Goal: Check status

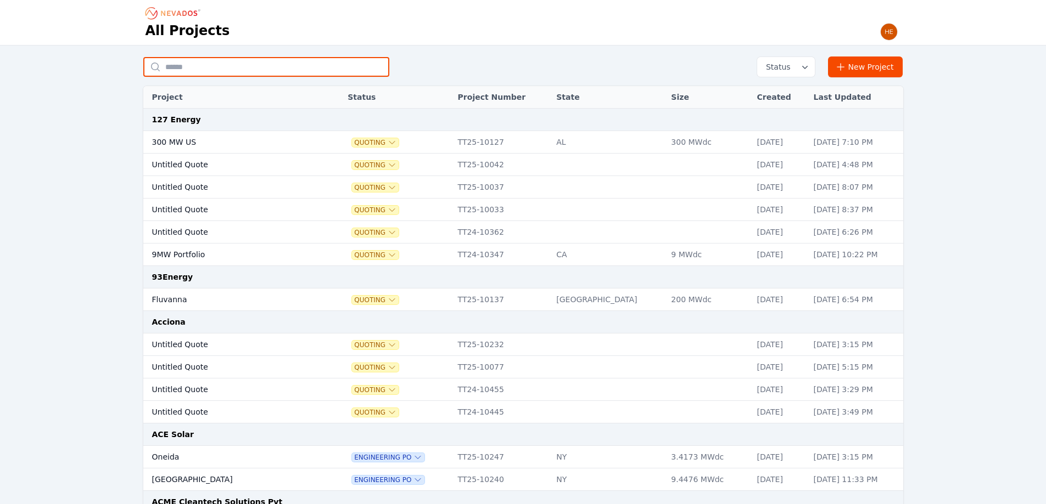
click at [290, 73] on input "text" at bounding box center [266, 67] width 246 height 20
type input "*****"
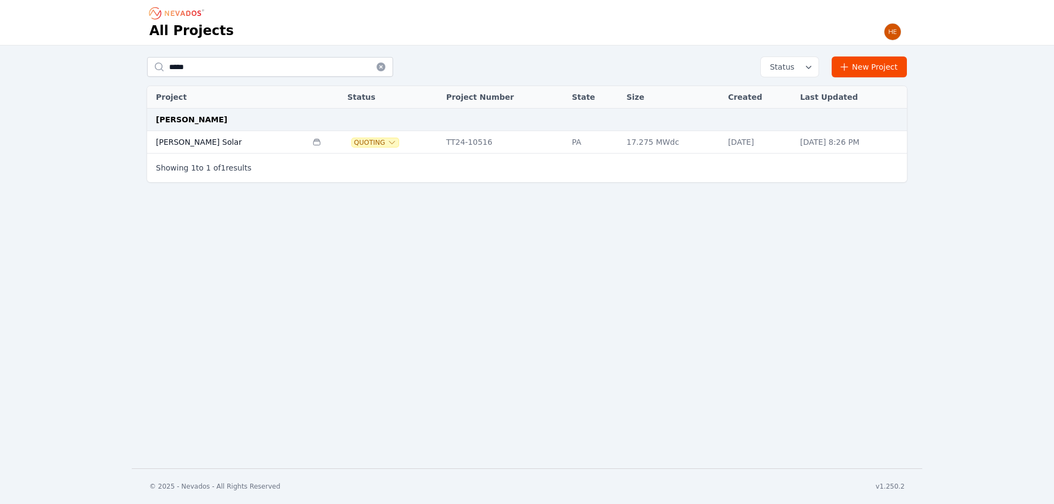
click at [181, 136] on td "[PERSON_NAME] Solar" at bounding box center [227, 142] width 160 height 23
click at [809, 65] on icon "button" at bounding box center [808, 66] width 11 height 11
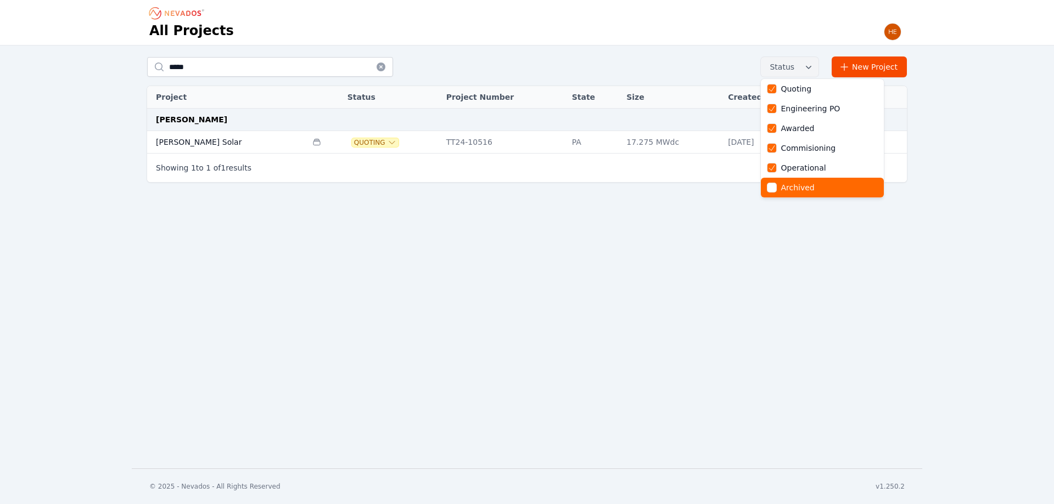
click at [776, 188] on div at bounding box center [771, 187] width 9 height 9
click at [422, 330] on div "All Projects ***** Status Quoting Engineering PO Awarded Commisioning Operation…" at bounding box center [527, 234] width 1054 height 469
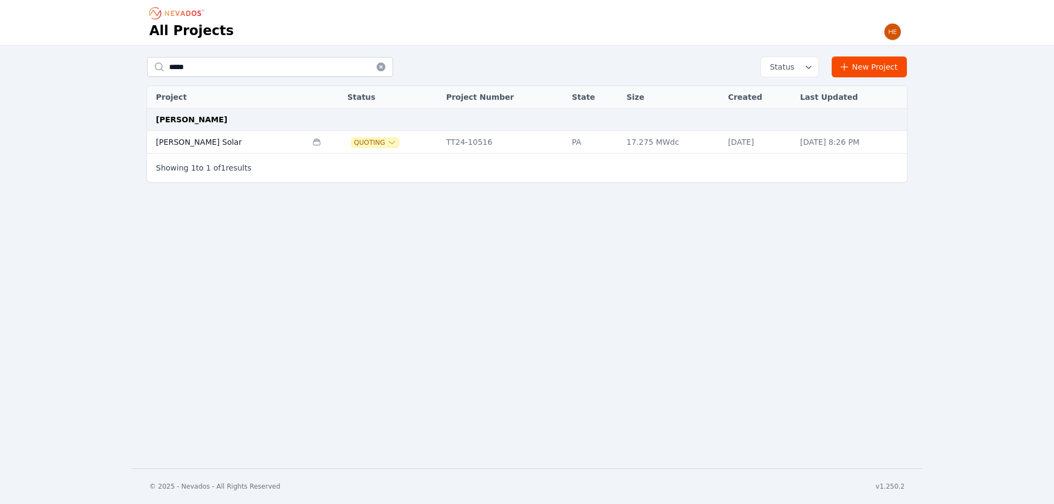
click at [807, 70] on icon "button" at bounding box center [808, 66] width 11 height 11
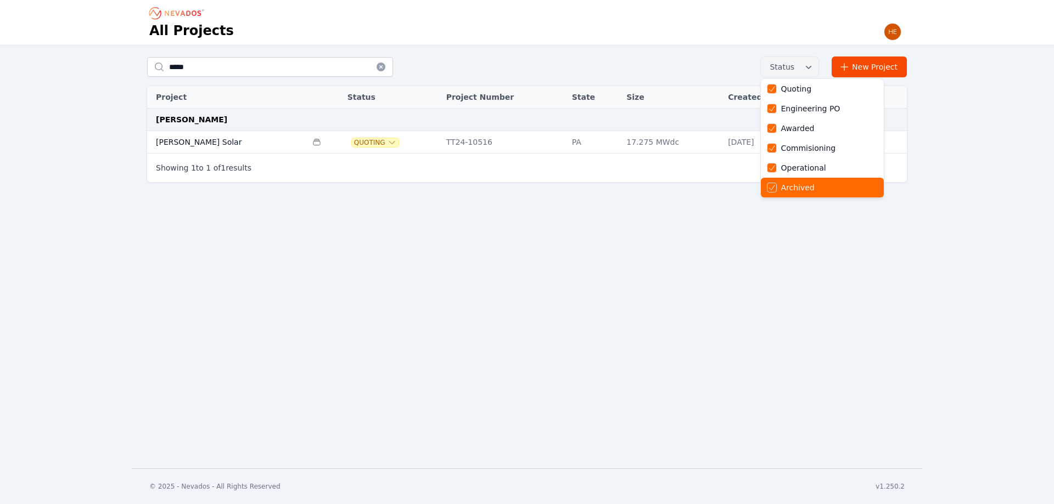
click at [776, 190] on icon at bounding box center [771, 187] width 9 height 9
click at [441, 299] on div "All Projects ***** Status Quoting Engineering PO Awarded Commisioning Operation…" at bounding box center [527, 234] width 1054 height 469
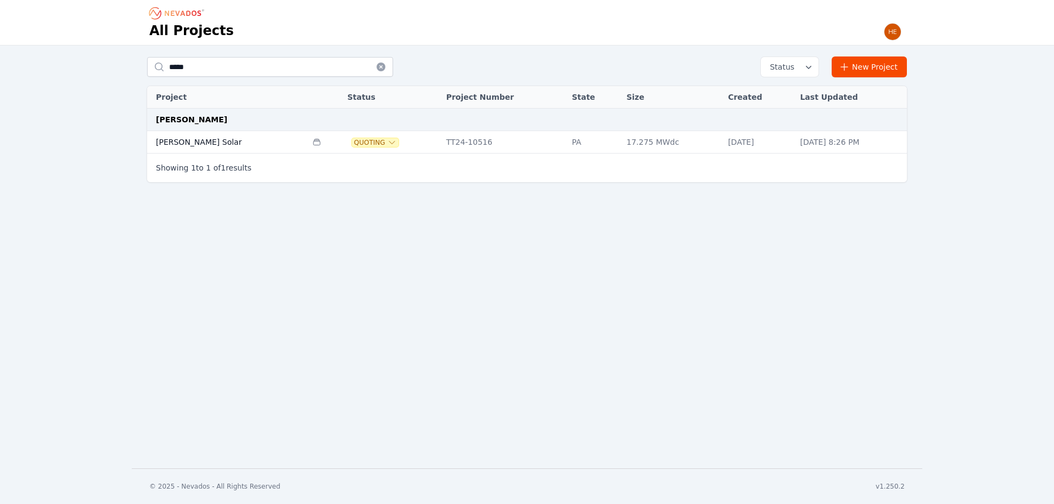
click at [180, 143] on td "[PERSON_NAME] Solar" at bounding box center [227, 142] width 160 height 23
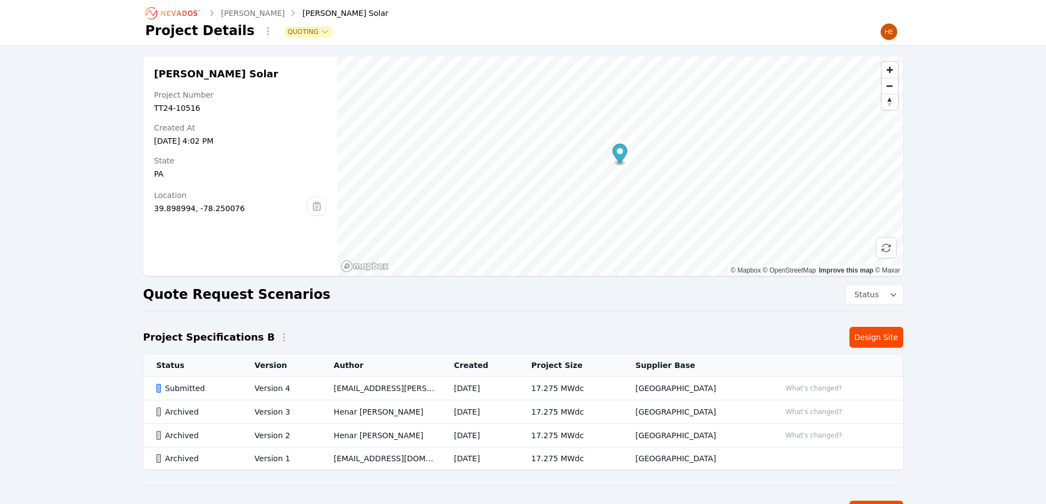
click at [192, 385] on div "Submitted" at bounding box center [196, 388] width 80 height 11
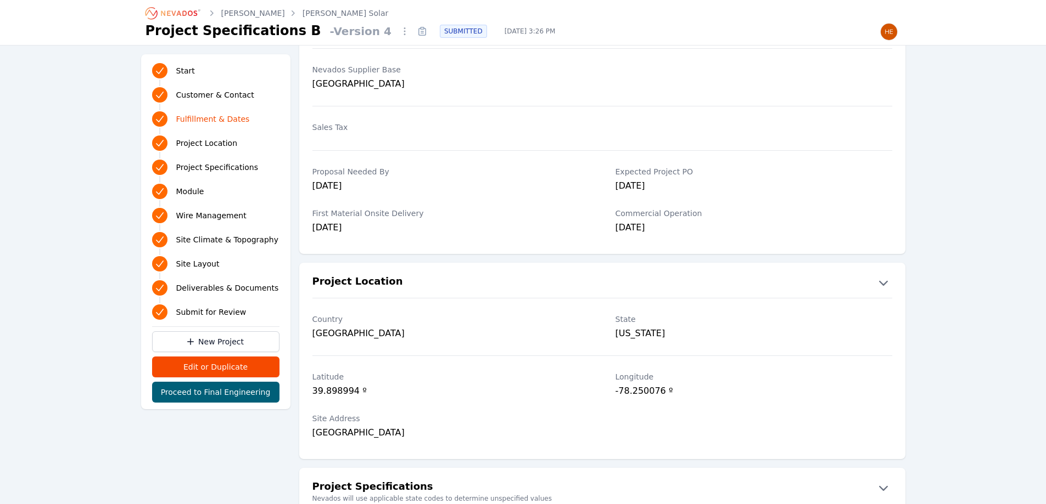
scroll to position [379, 0]
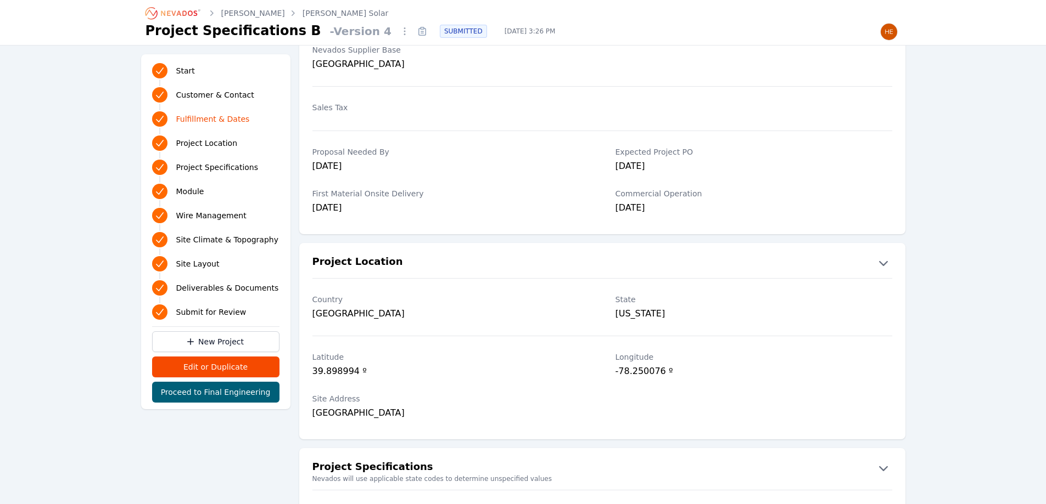
click at [241, 13] on link "[PERSON_NAME]" at bounding box center [253, 13] width 64 height 11
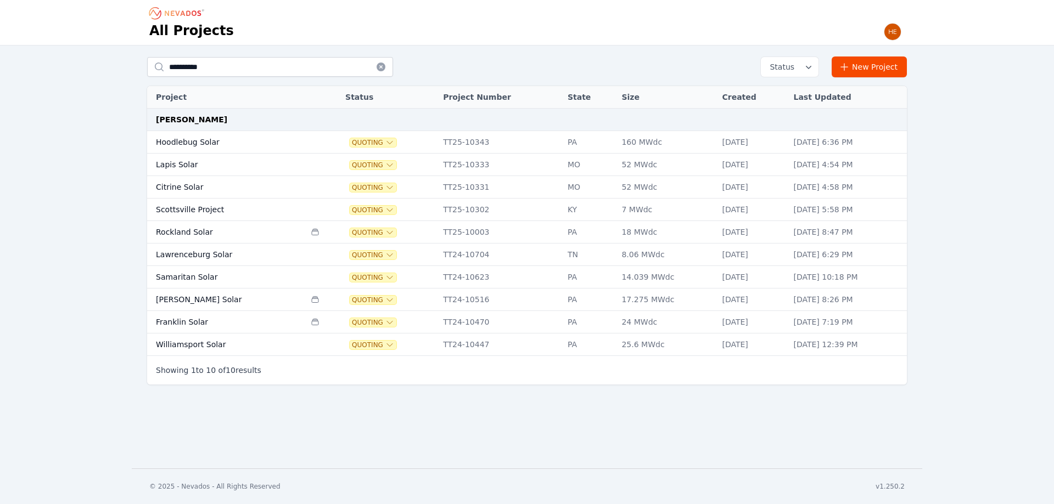
click at [179, 302] on td "[PERSON_NAME] Solar" at bounding box center [226, 300] width 158 height 23
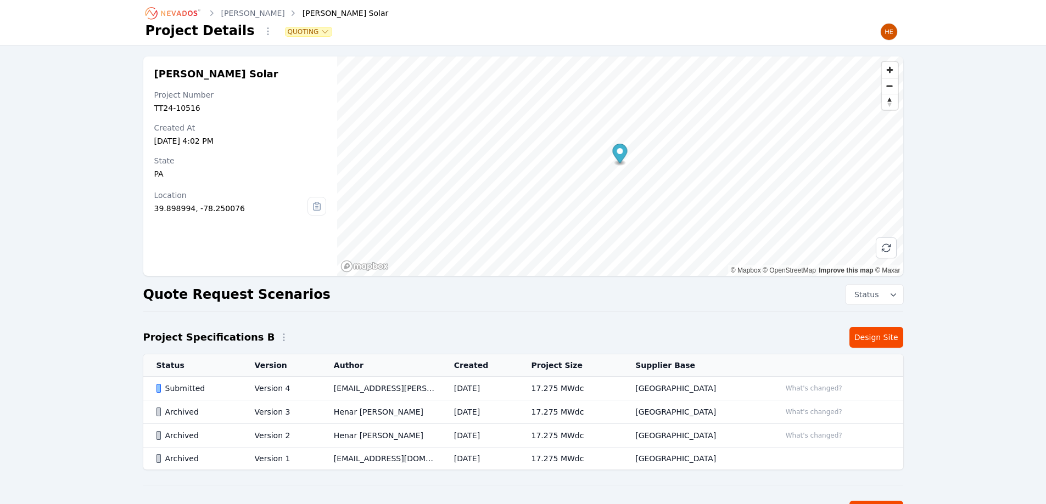
click at [177, 459] on div "Archived" at bounding box center [196, 458] width 80 height 11
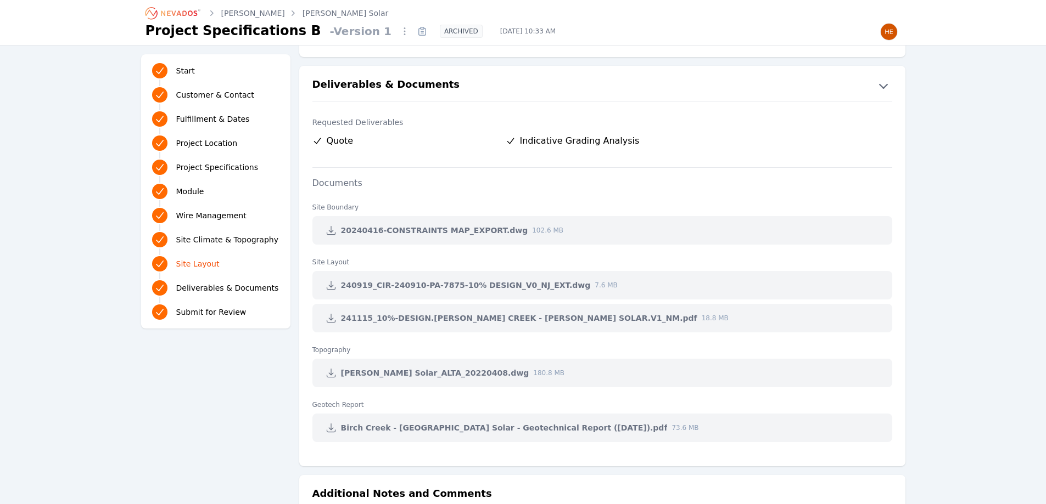
scroll to position [2177, 0]
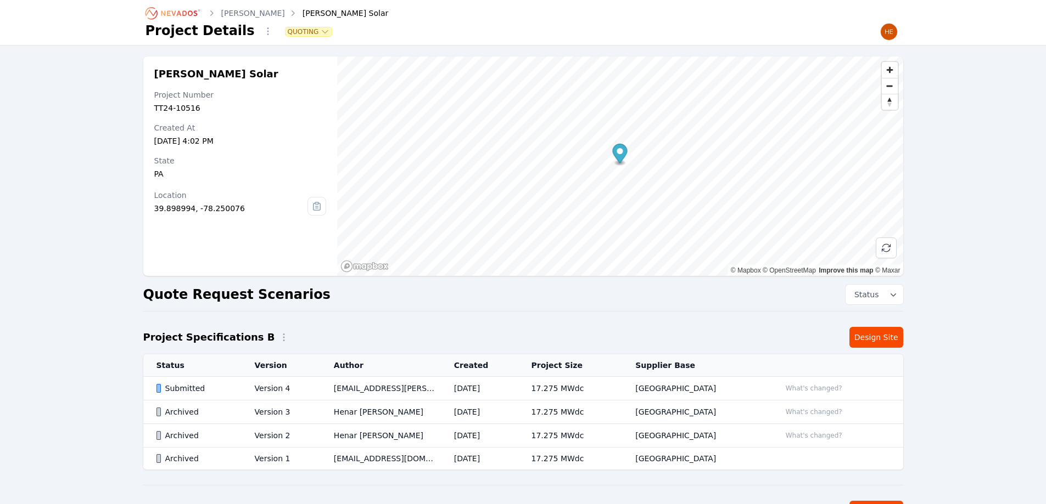
scroll to position [156, 0]
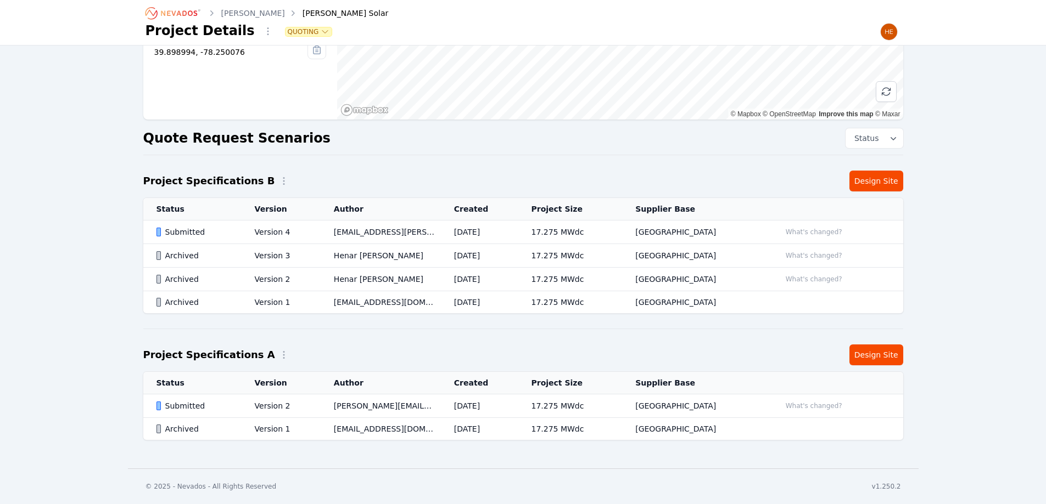
click at [177, 407] on div "Submitted" at bounding box center [196, 406] width 80 height 11
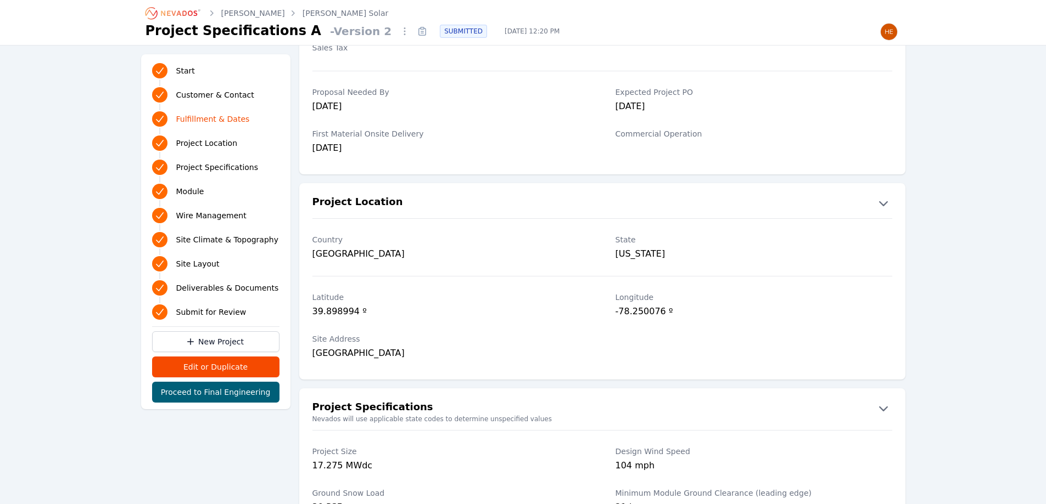
scroll to position [604, 0]
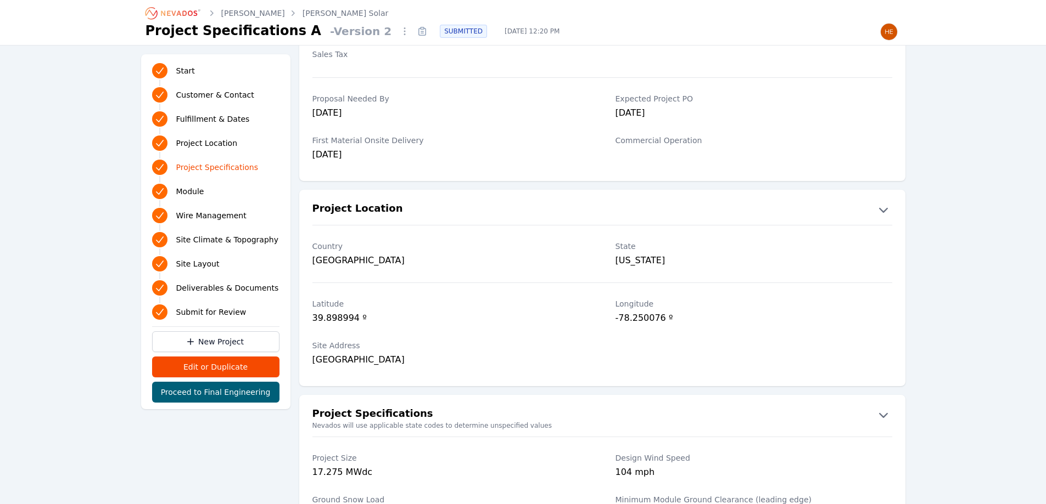
scroll to position [156, 0]
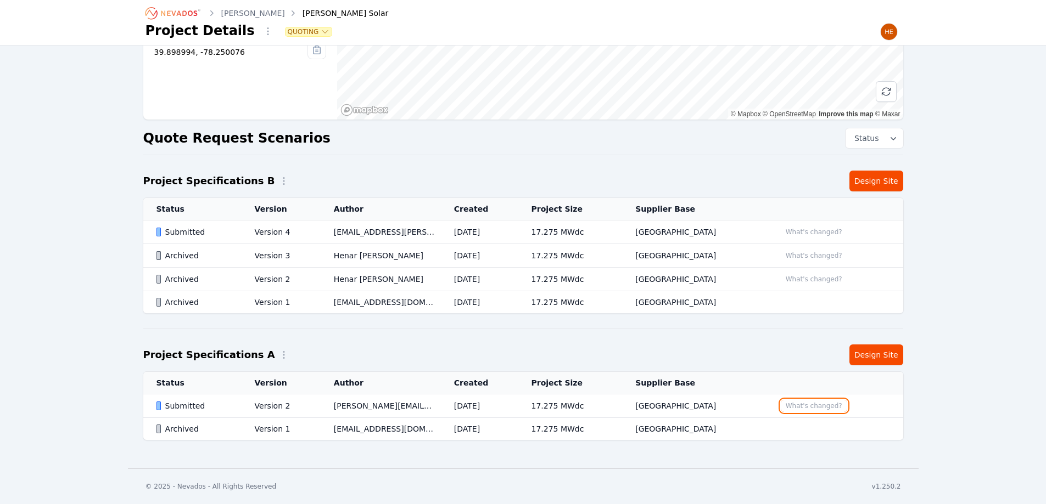
click at [816, 402] on button "What's changed?" at bounding box center [814, 406] width 66 height 12
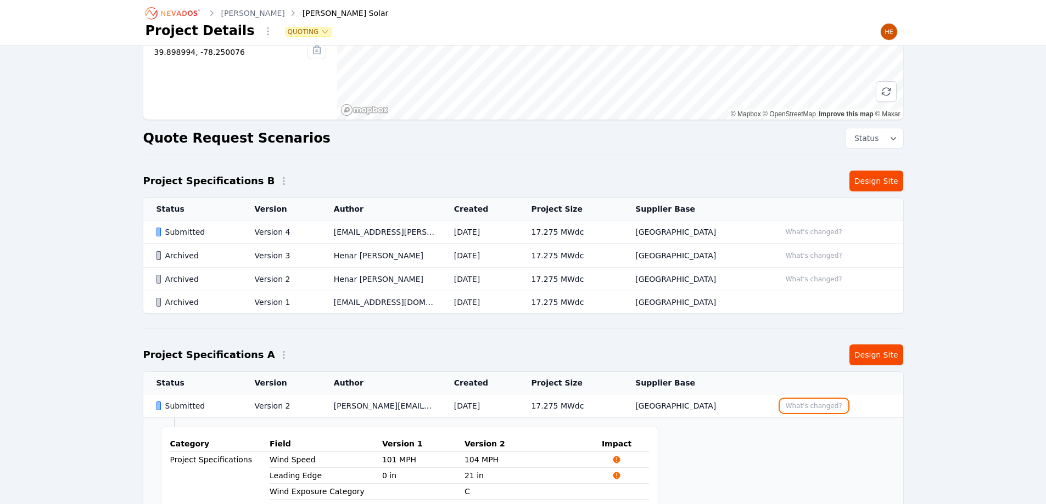
click at [816, 404] on button "What's changed?" at bounding box center [814, 406] width 66 height 12
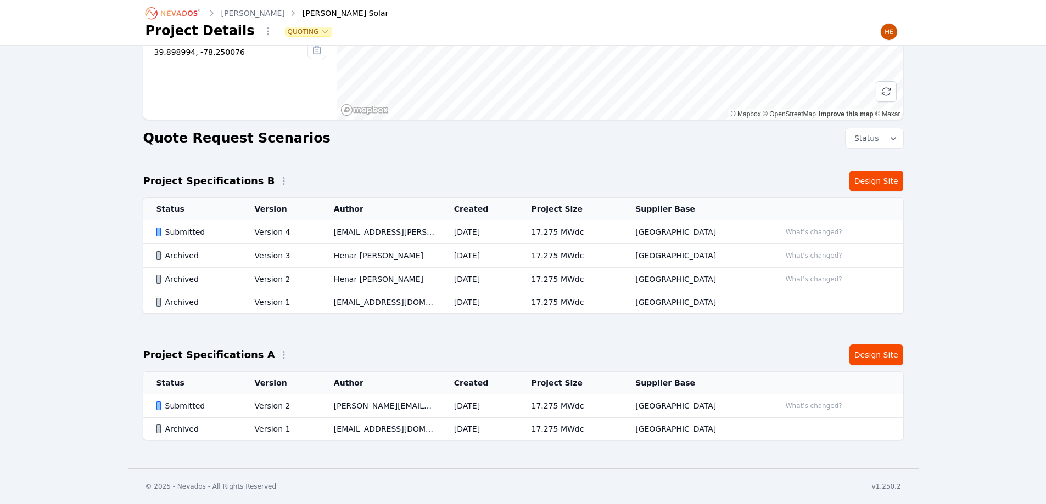
click at [189, 306] on div "Archived" at bounding box center [196, 302] width 80 height 11
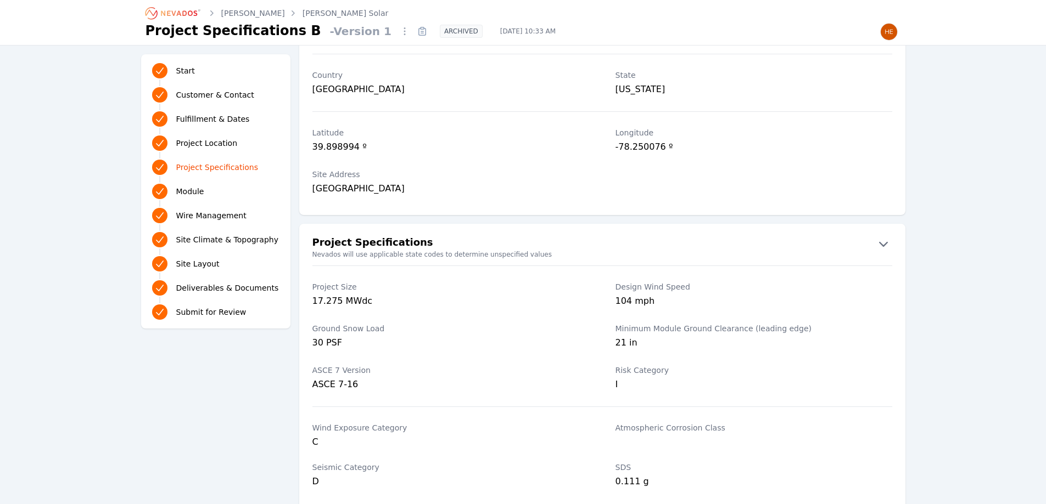
scroll to position [823, 0]
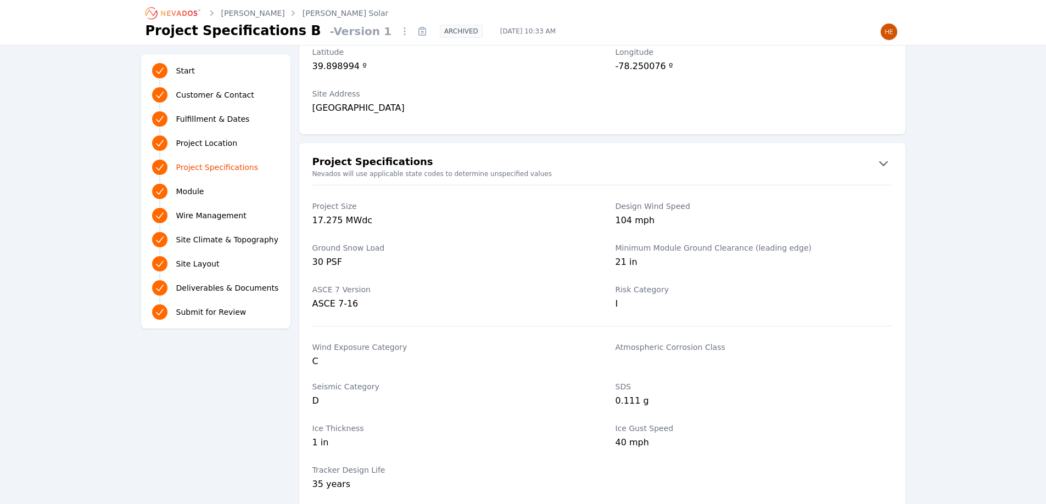
scroll to position [156, 0]
